Goal: Information Seeking & Learning: Learn about a topic

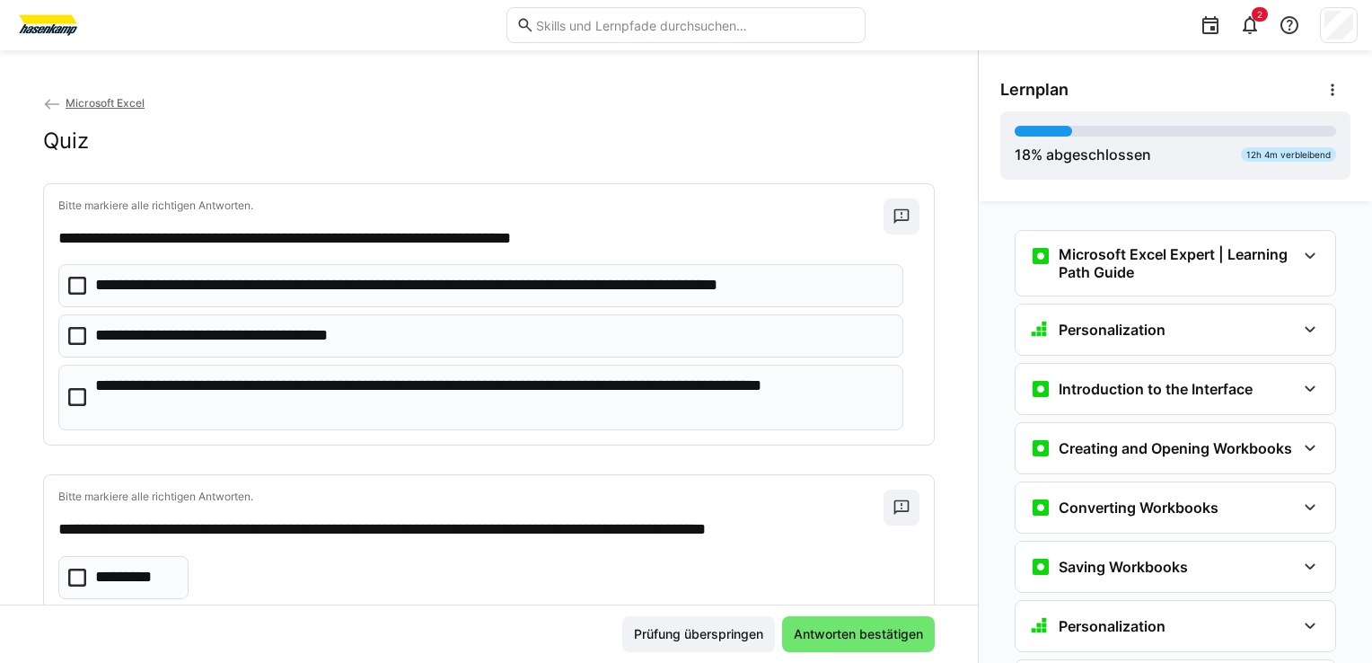
scroll to position [455, 0]
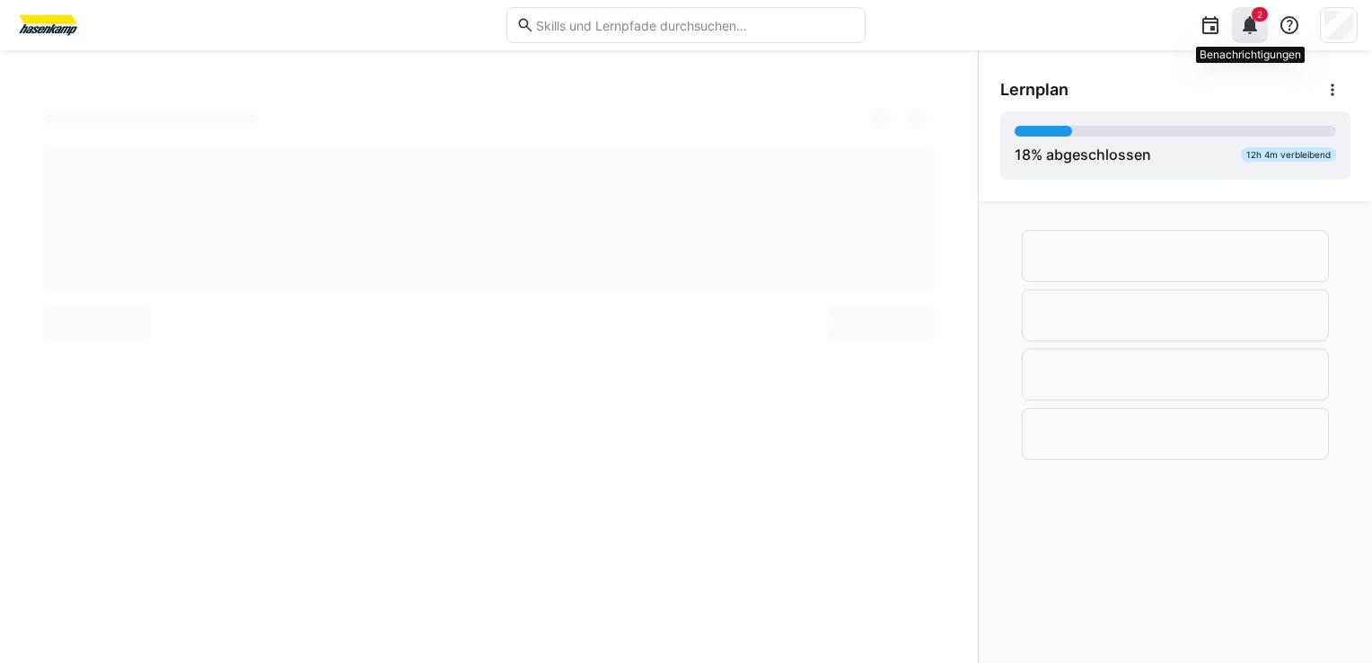
click at [1260, 22] on eds-icon at bounding box center [1250, 25] width 22 height 22
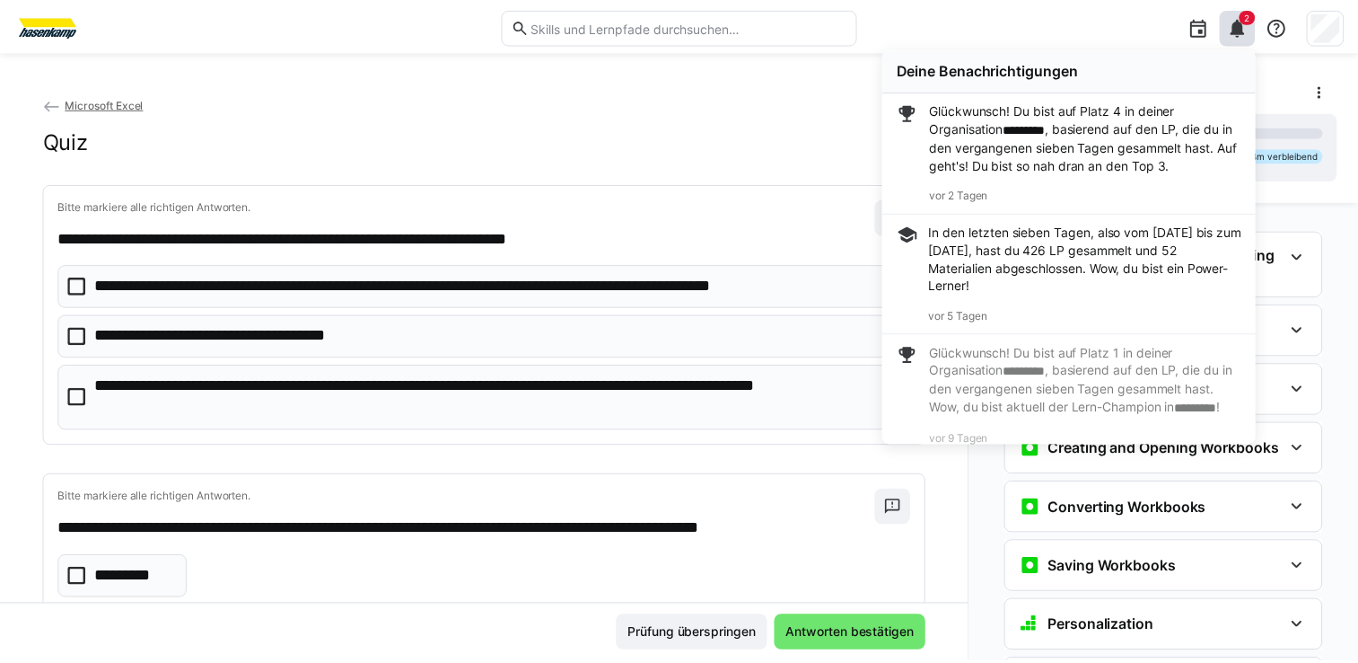
scroll to position [455, 0]
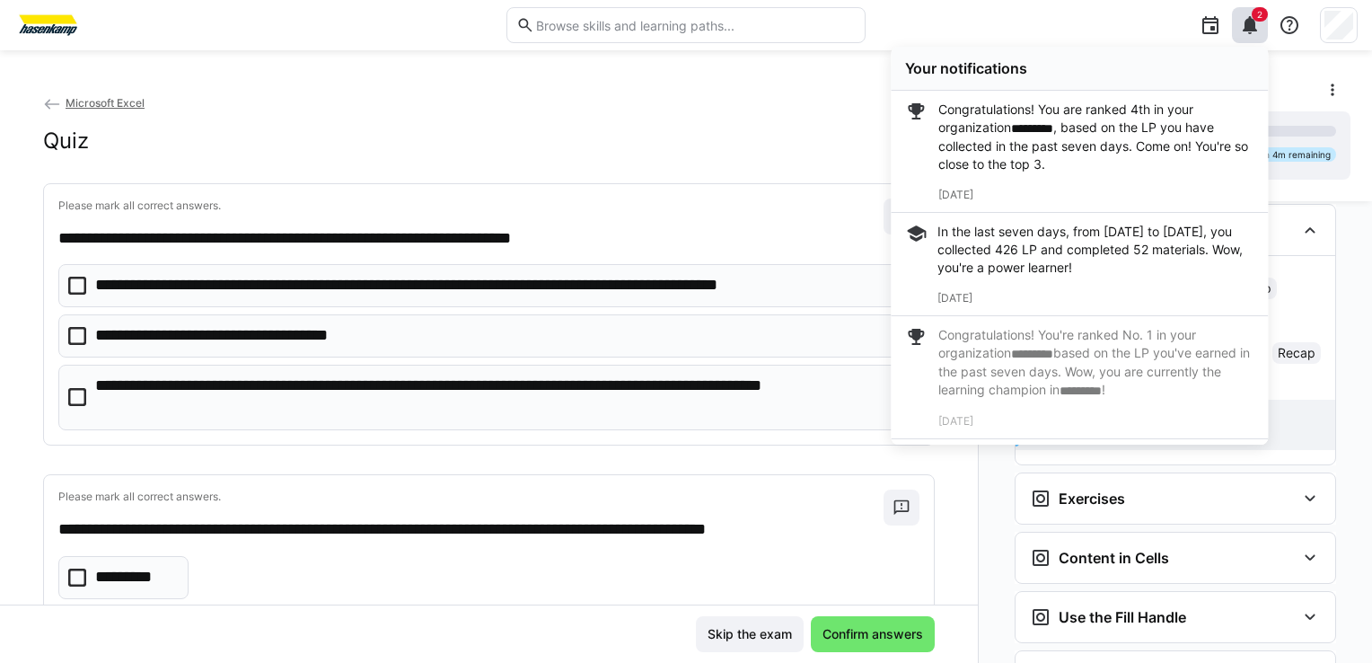
click at [48, 27] on img at bounding box center [47, 25] width 67 height 29
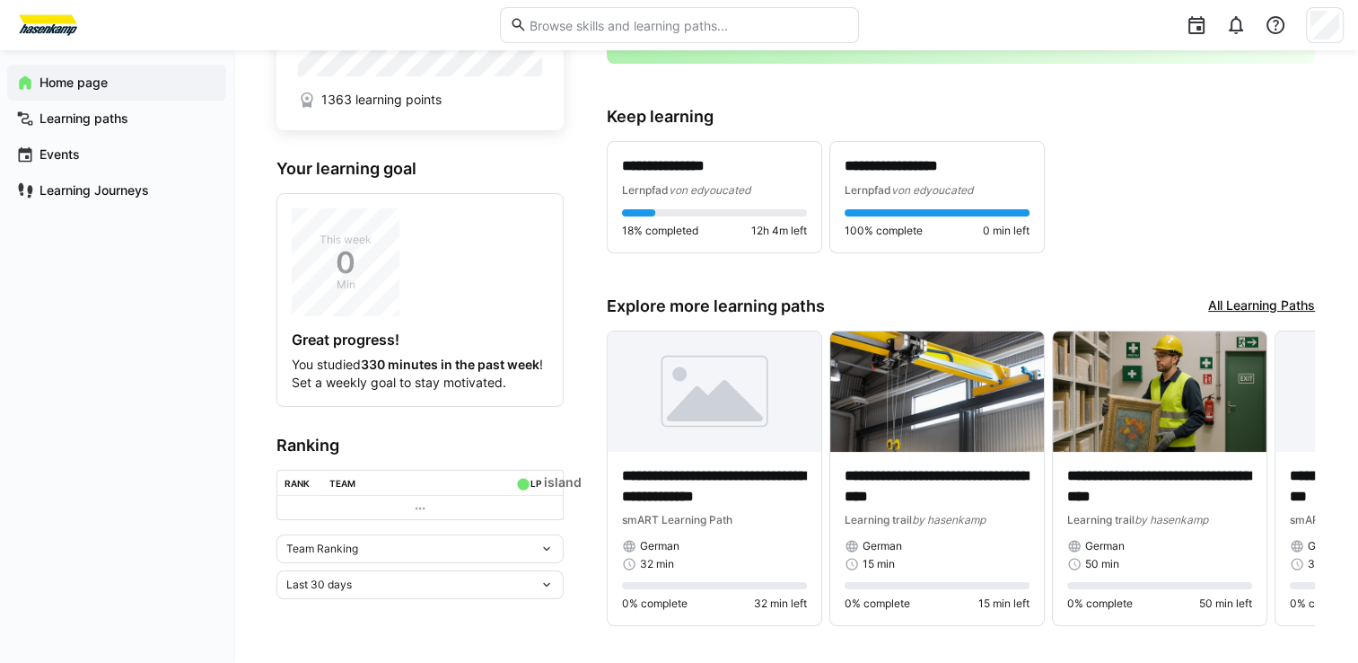
scroll to position [145, 0]
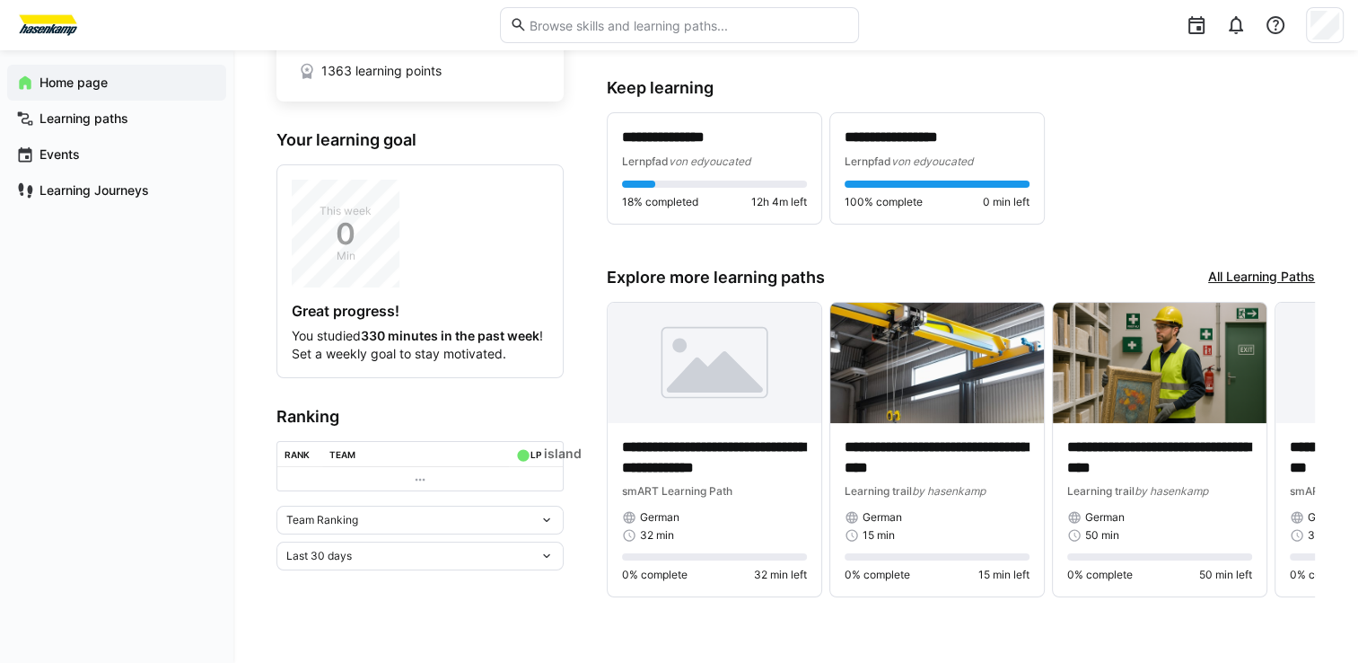
click at [1271, 271] on link "All Learning Paths" at bounding box center [1261, 278] width 107 height 20
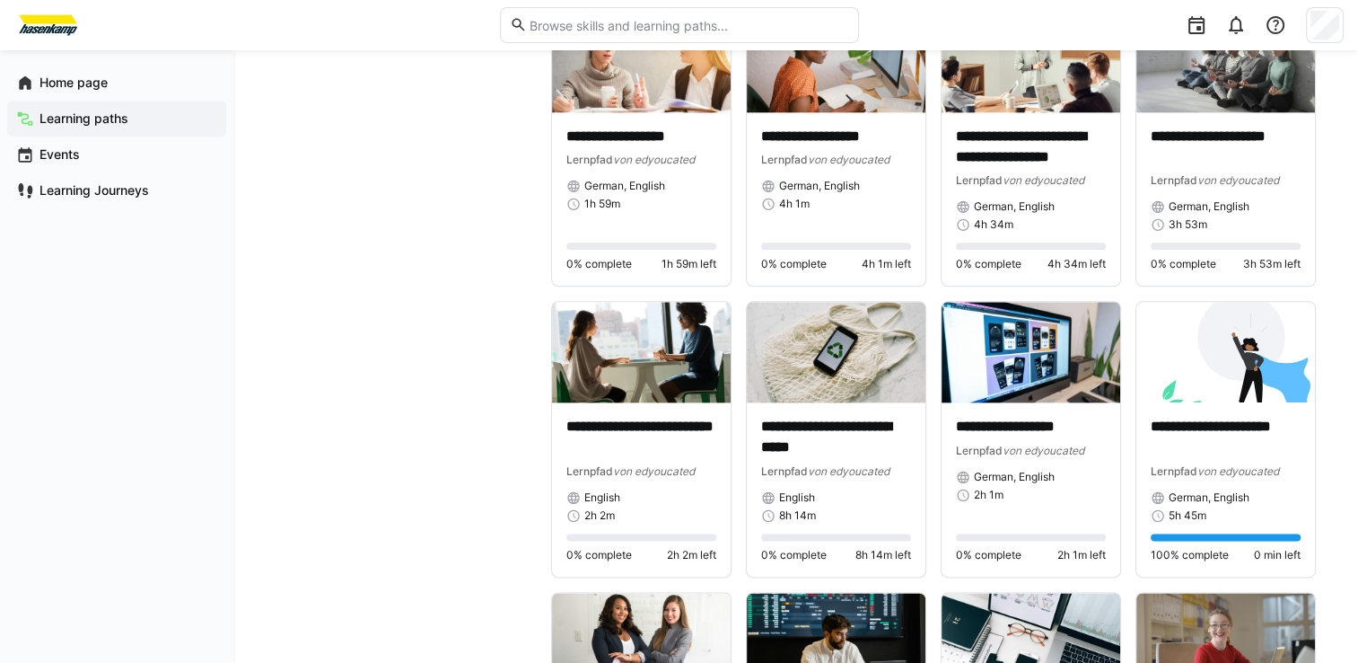
scroll to position [2239, 0]
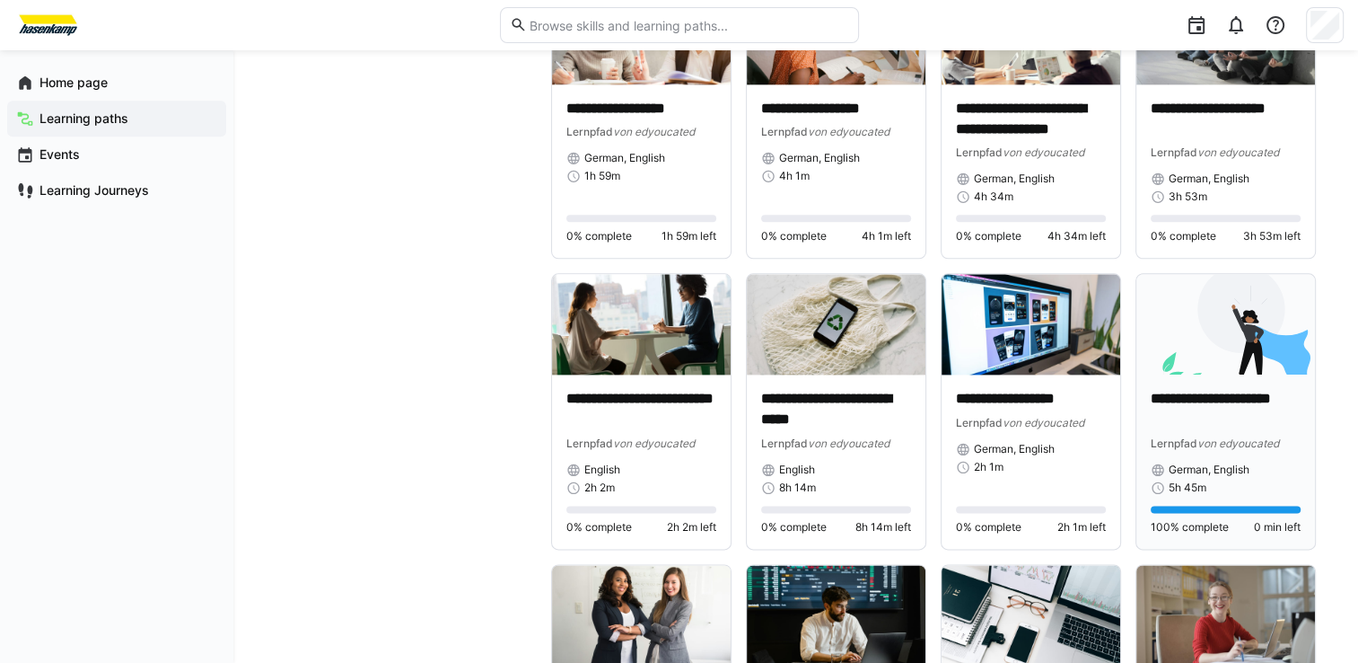
click at [1220, 354] on img at bounding box center [1226, 324] width 179 height 101
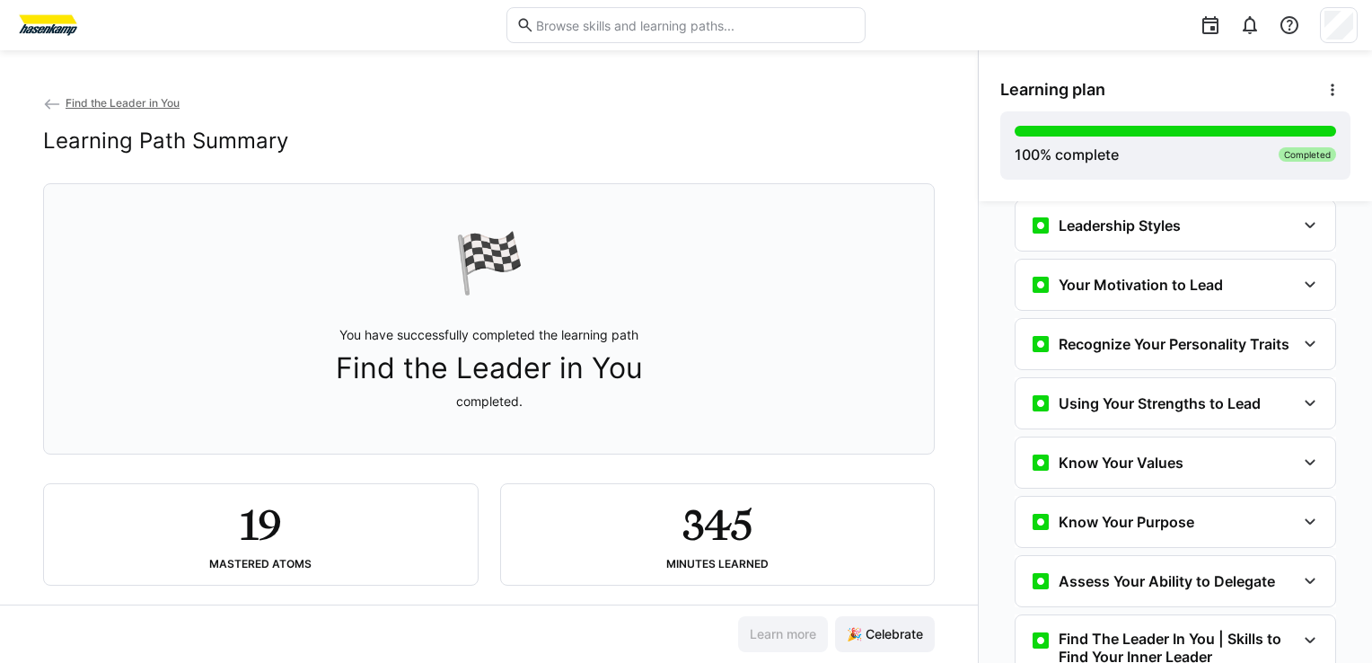
scroll to position [460, 0]
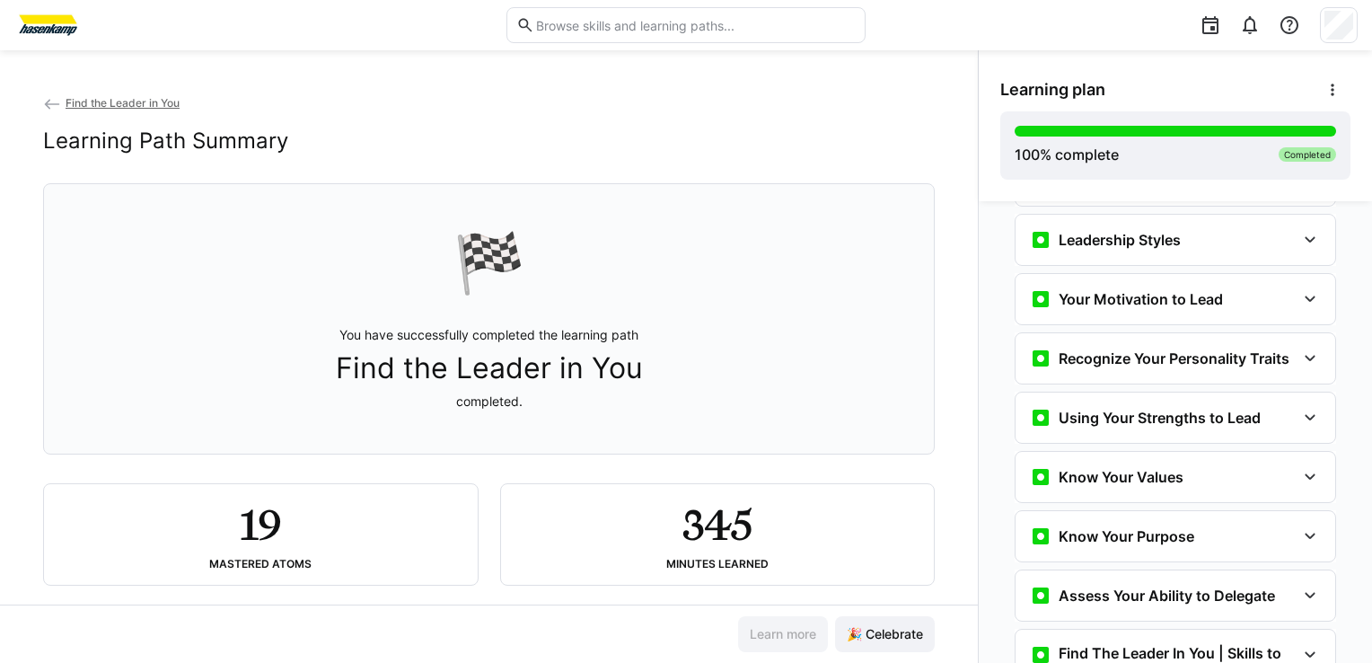
drag, startPoint x: 1371, startPoint y: 376, endPoint x: 1375, endPoint y: 409, distance: 33.4
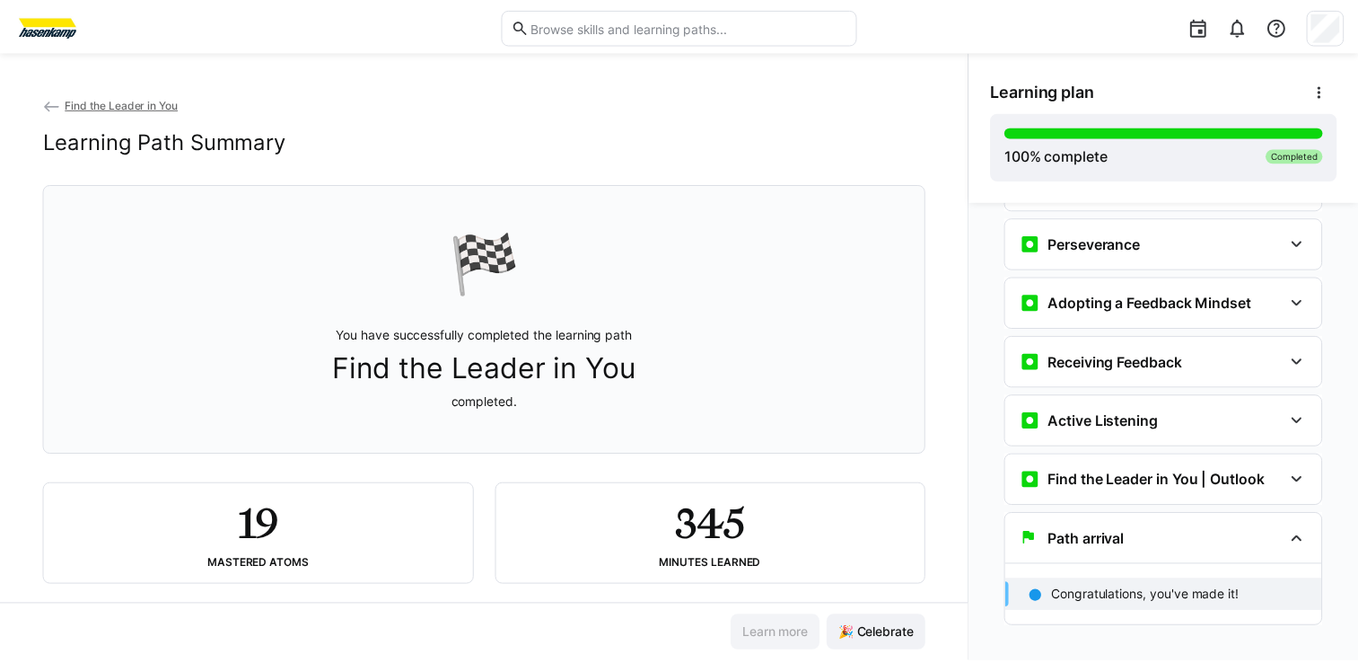
scroll to position [1089, 0]
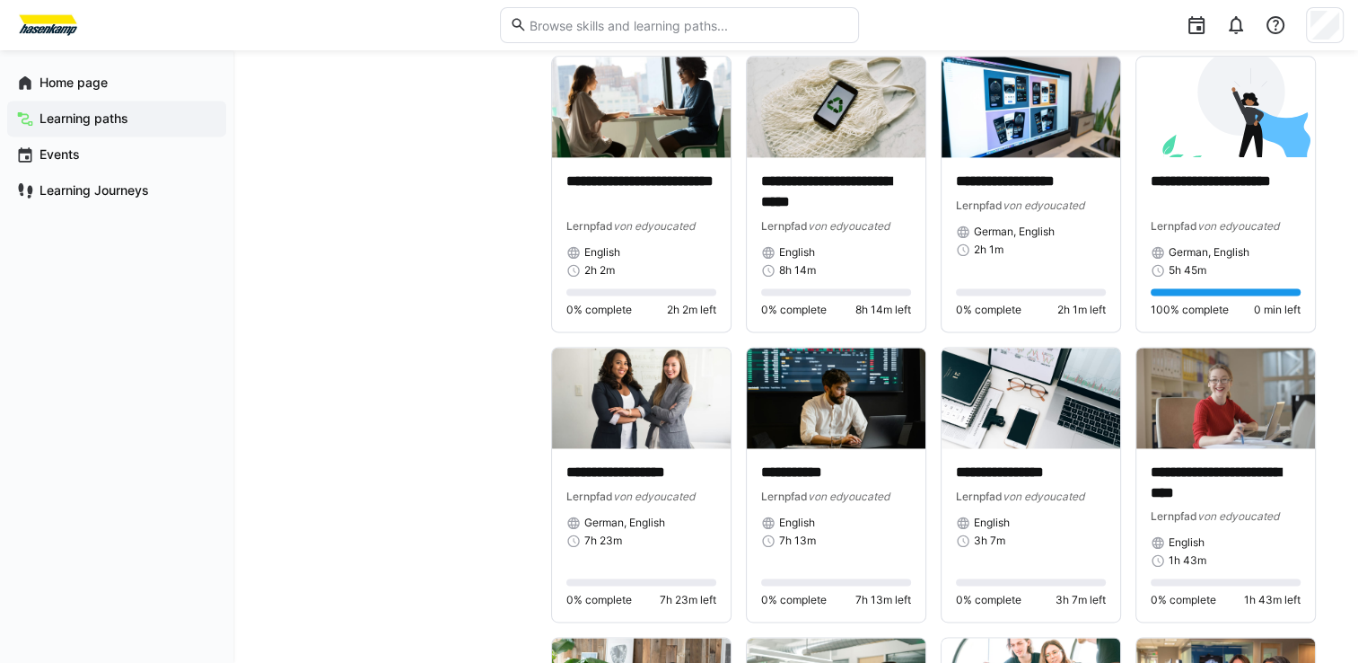
scroll to position [2498, 0]
